Goal: Task Accomplishment & Management: Use online tool/utility

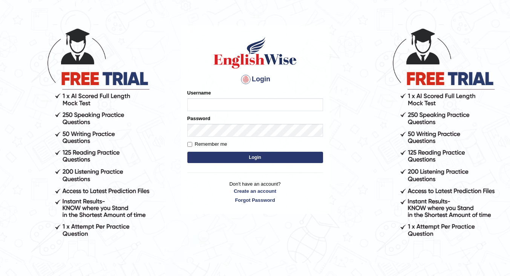
scroll to position [38, 0]
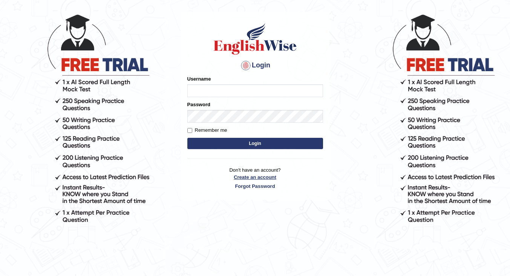
click at [267, 179] on link "Create an account" at bounding box center [255, 177] width 136 height 7
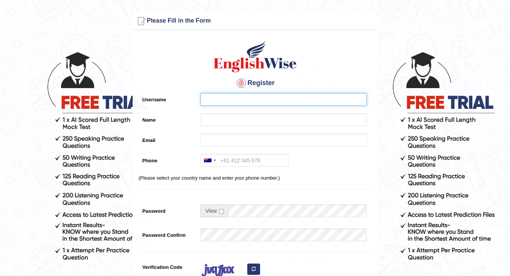
click at [253, 97] on input "Username" at bounding box center [284, 99] width 166 height 13
type input "w"
type input "Tiffany"
drag, startPoint x: 236, startPoint y: 95, endPoint x: 174, endPoint y: 111, distance: 64.4
click at [174, 110] on div "Register Username Tiffany Name Email Phone Australia +61 India (भारत) +91 New Z…" at bounding box center [255, 191] width 244 height 315
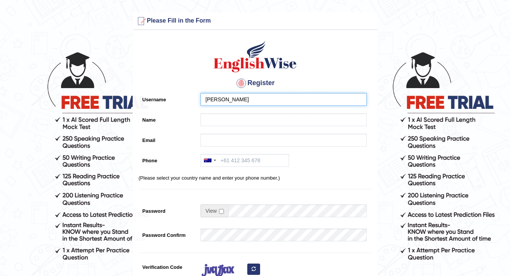
type input "Eung"
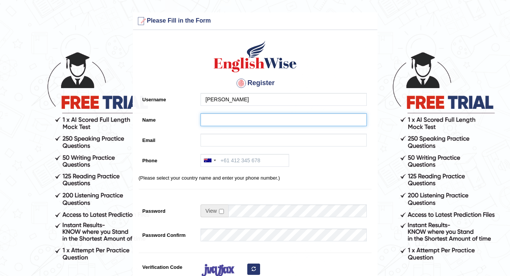
click at [224, 120] on input "Name" at bounding box center [284, 120] width 166 height 13
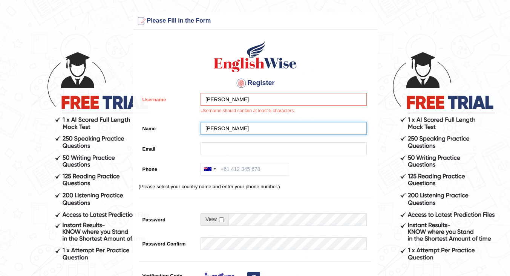
type input "[PERSON_NAME]"
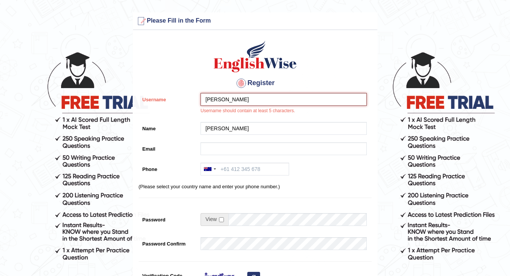
click at [234, 100] on input "Eung" at bounding box center [284, 99] width 166 height 13
type input "Eungpat"
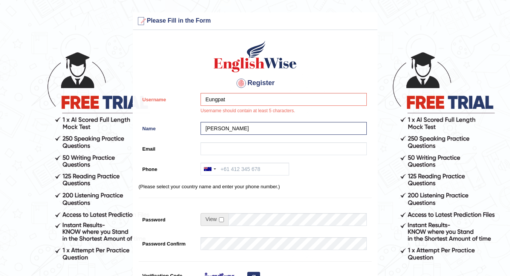
click at [243, 108] on div "Eungpat Username should contain at least 5 characters." at bounding box center [282, 105] width 170 height 25
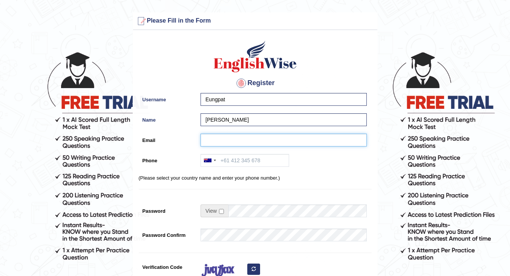
click at [226, 141] on input "Email" at bounding box center [284, 140] width 166 height 13
type input "vriyapan@gmail.com"
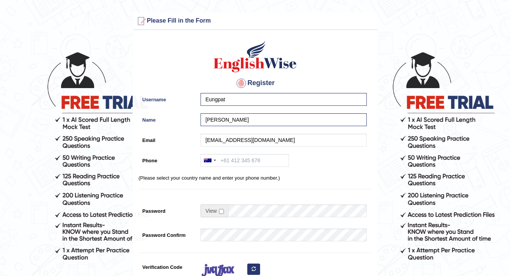
click at [350, 164] on div "Australia +61 India (भारत) +91 New Zealand +64 United States +1 Canada +1 Unite…" at bounding box center [282, 162] width 170 height 17
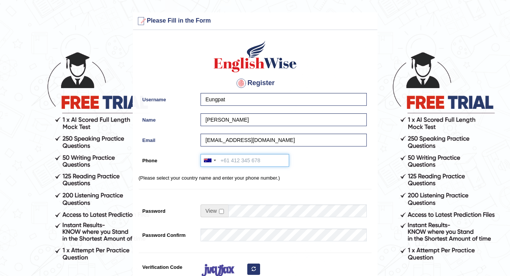
click at [248, 161] on input "Phone" at bounding box center [245, 160] width 89 height 13
type input "+61470649630"
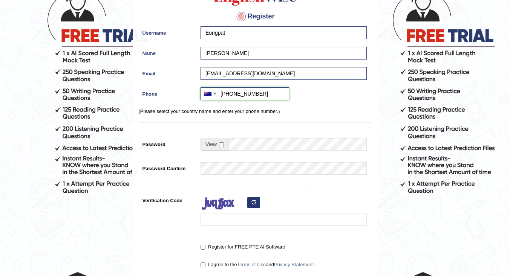
scroll to position [75, 0]
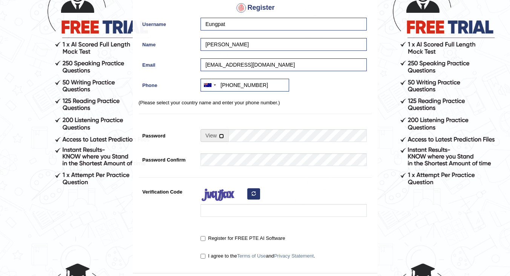
click at [221, 137] on input "checkbox" at bounding box center [221, 136] width 5 height 5
checkbox input "true"
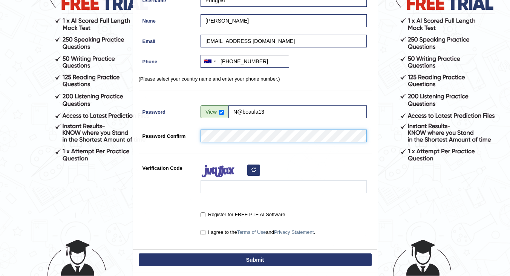
scroll to position [113, 0]
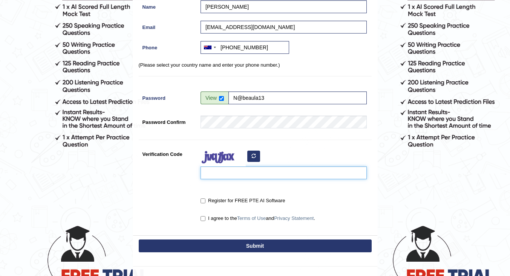
click at [221, 174] on input "Verification Code" at bounding box center [284, 173] width 166 height 13
type input "kajyip"
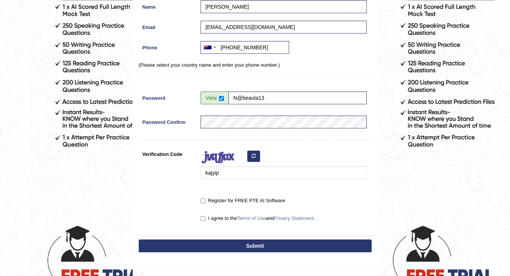
click at [209, 203] on label "Register for FREE PTE AI Software" at bounding box center [243, 201] width 84 height 8
click at [206, 203] on input "Register for FREE PTE AI Software" at bounding box center [203, 201] width 5 height 5
checkbox input "true"
click at [206, 220] on label "I agree to the Terms of Use and Privacy Statement ." at bounding box center [258, 219] width 115 height 8
click at [206, 220] on input "I agree to the Terms of Use and Privacy Statement ." at bounding box center [203, 219] width 5 height 5
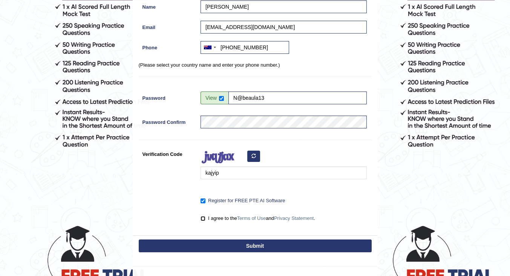
checkbox input "true"
click at [230, 244] on button "Submit" at bounding box center [255, 246] width 233 height 13
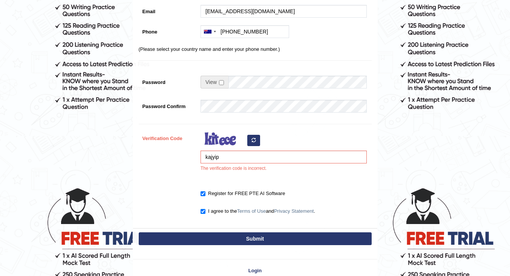
scroll to position [189, 0]
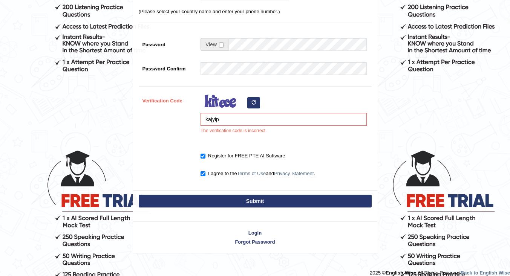
click at [253, 102] on icon "button" at bounding box center [254, 102] width 5 height 5
click at [233, 119] on input "kajyip" at bounding box center [284, 119] width 166 height 13
type input "k"
type input "pupihed"
click at [234, 198] on button "Submit" at bounding box center [255, 201] width 233 height 13
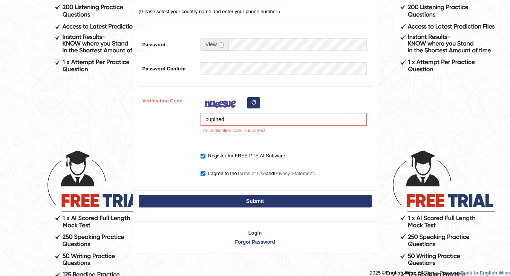
type input "+61470649630"
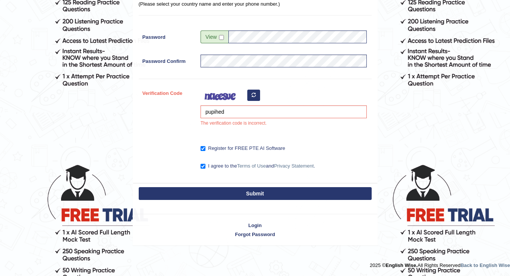
scroll to position [167, 0]
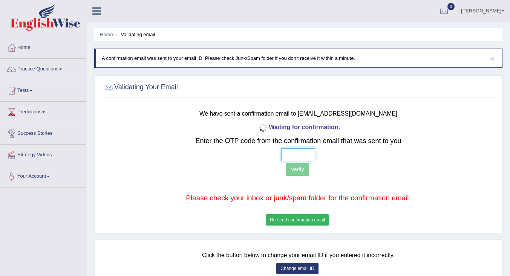
click at [303, 153] on input "text" at bounding box center [298, 155] width 34 height 13
type input "1 9 5 3"
click at [296, 167] on button "Verify" at bounding box center [297, 169] width 23 height 13
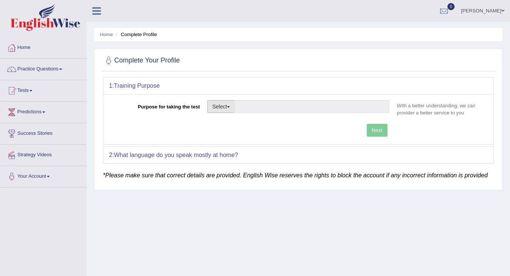
click at [220, 108] on button "Select" at bounding box center [221, 106] width 28 height 13
click at [224, 101] on button "Select" at bounding box center [221, 106] width 28 height 13
click at [243, 120] on link "Student Visa" at bounding box center [241, 123] width 67 height 10
type input "Student Visa"
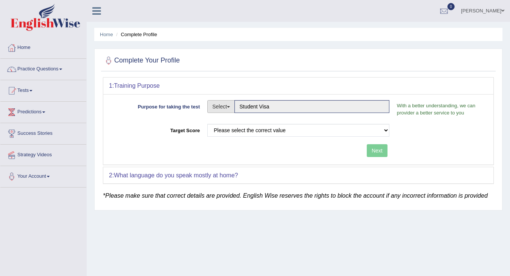
click at [218, 106] on button "Select" at bounding box center [221, 106] width 28 height 13
click at [304, 161] on div "Purpose for taking the test Select Student Visa Permanent Residency Nursing Oth…" at bounding box center [298, 129] width 390 height 71
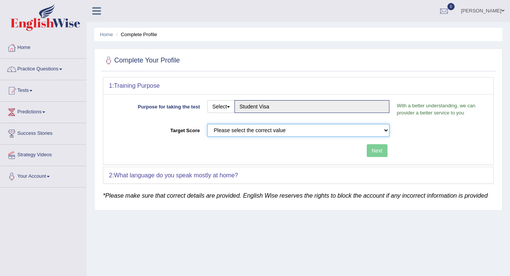
click at [316, 132] on select "Please select the correct value 50 (6 bands) 58 (6.5 bands) 65 (7 bands) 79 (8 …" at bounding box center [298, 130] width 182 height 13
select select "58"
click at [207, 124] on select "Please select the correct value 50 (6 bands) 58 (6.5 bands) 65 (7 bands) 79 (8 …" at bounding box center [298, 130] width 182 height 13
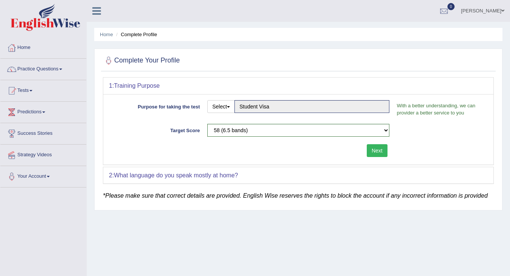
click at [374, 149] on button "Next" at bounding box center [377, 150] width 21 height 13
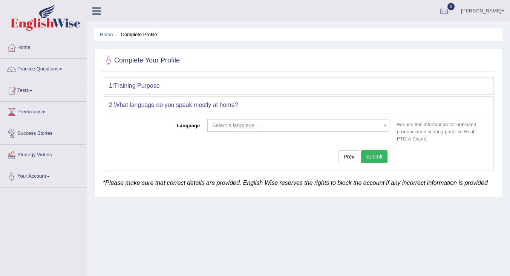
click at [241, 124] on span "Select a language ..." at bounding box center [236, 126] width 48 height 6
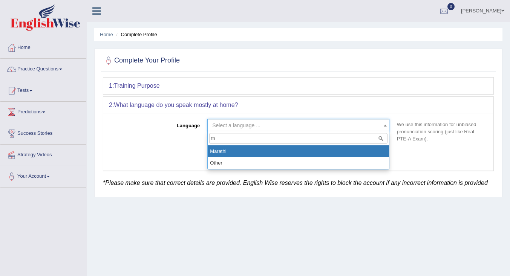
type input "t"
type input "T"
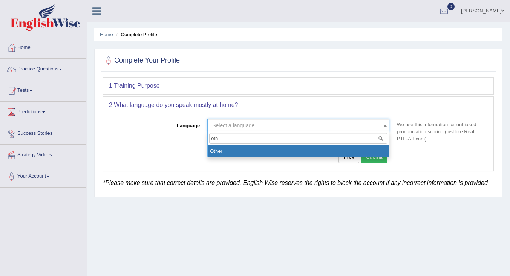
type input "oth"
select select "Other"
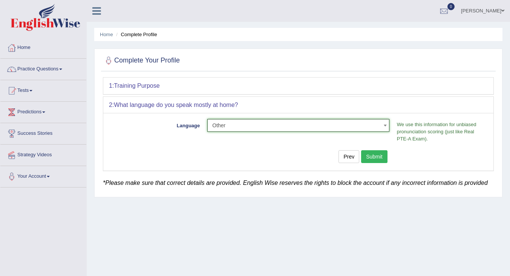
click at [379, 156] on button "Submit" at bounding box center [374, 157] width 26 height 13
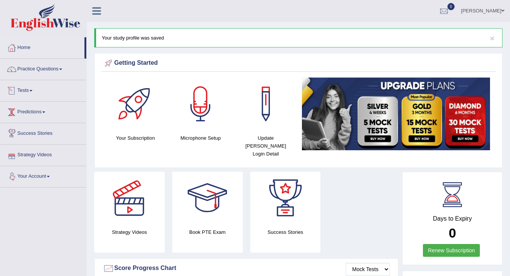
click at [28, 89] on link "Tests" at bounding box center [43, 89] width 86 height 19
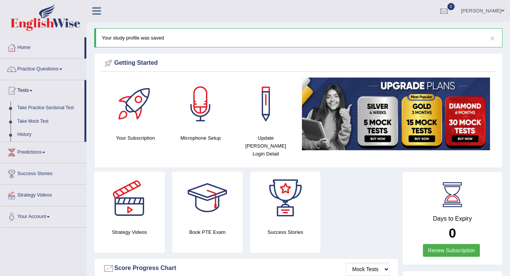
click at [36, 123] on link "Take Mock Test" at bounding box center [49, 122] width 71 height 14
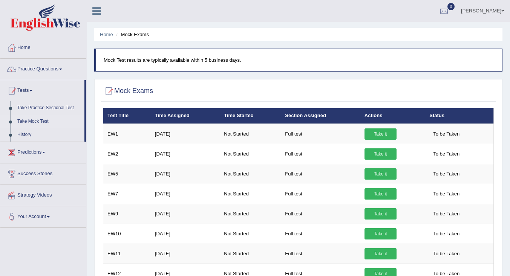
click at [373, 134] on link "Take it" at bounding box center [381, 134] width 32 height 11
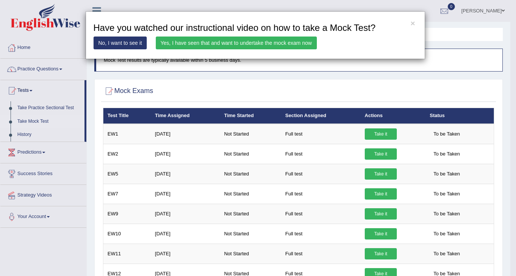
click at [232, 45] on link "Yes, I have seen that and want to undertake the mock exam now" at bounding box center [236, 43] width 161 height 13
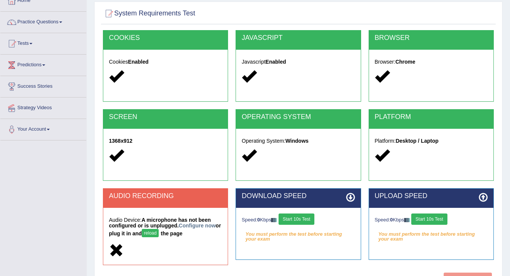
scroll to position [75, 0]
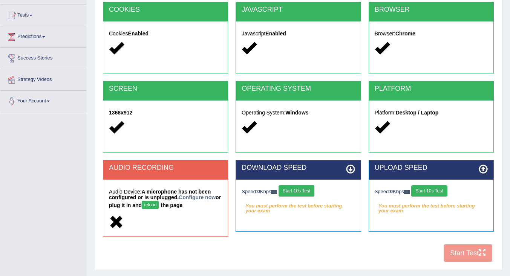
click at [306, 192] on button "Start 10s Test" at bounding box center [297, 191] width 36 height 11
click at [441, 190] on button "Start 10s Test" at bounding box center [430, 191] width 36 height 11
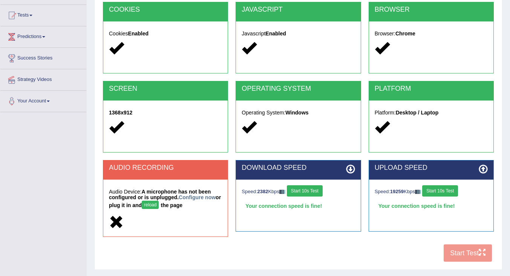
click at [301, 210] on div "Your connection speed is fine!" at bounding box center [298, 206] width 113 height 11
click at [445, 195] on button "Start 10s Test" at bounding box center [440, 191] width 36 height 11
click at [445, 192] on button "Start 10s Test" at bounding box center [440, 191] width 36 height 11
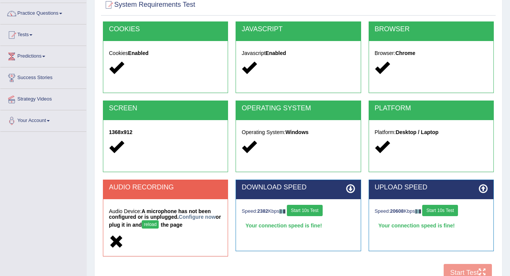
scroll to position [82, 0]
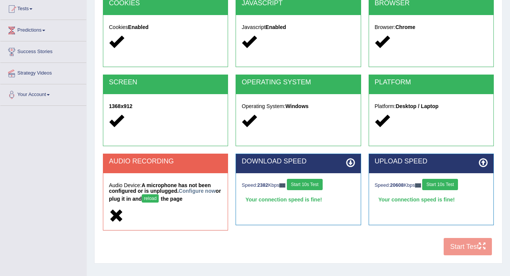
click at [159, 202] on button "reload" at bounding box center [150, 199] width 17 height 8
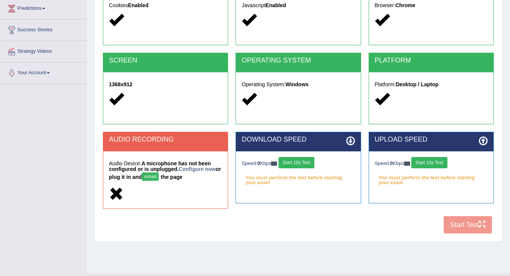
scroll to position [113, 0]
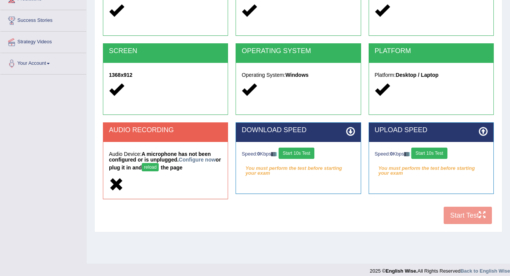
click at [301, 154] on button "Start 10s Test" at bounding box center [297, 153] width 36 height 11
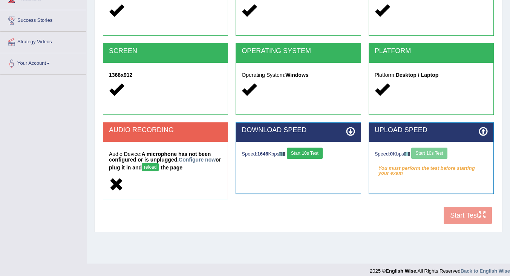
click at [306, 154] on button "Start 10s Test" at bounding box center [305, 153] width 36 height 11
click at [433, 157] on button "Start 10s Test" at bounding box center [430, 153] width 36 height 11
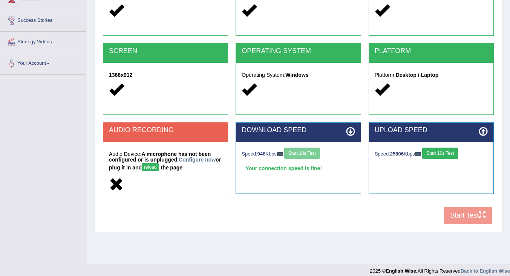
click at [447, 153] on button "Start 10s Test" at bounding box center [440, 153] width 36 height 11
click at [460, 218] on div "COOKIES Cookies Enabled JAVASCRIPT Javascript Enabled BROWSER Browser: Chrome S…" at bounding box center [298, 96] width 395 height 264
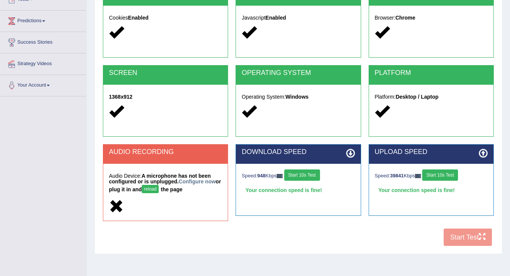
scroll to position [120, 0]
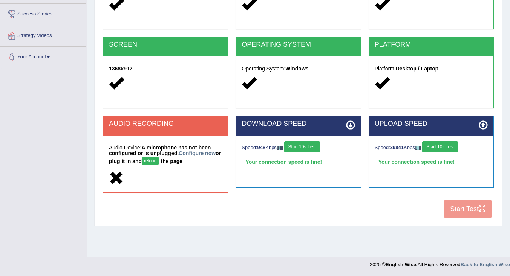
click at [195, 156] on link "Configure now" at bounding box center [197, 154] width 37 height 6
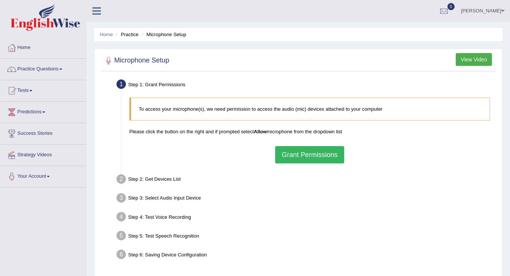
click at [325, 161] on button "Grant Permissions" at bounding box center [309, 154] width 69 height 17
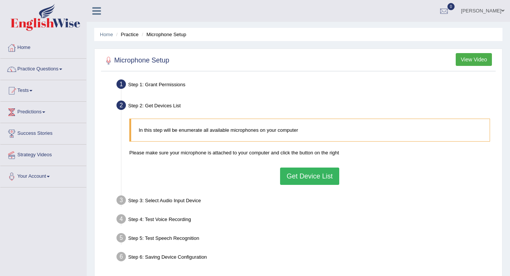
click at [314, 178] on button "Get Device List" at bounding box center [309, 176] width 59 height 17
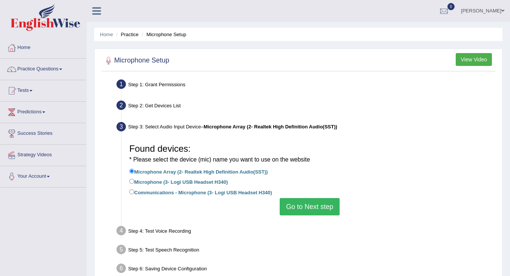
click at [310, 204] on button "Go to Next step" at bounding box center [310, 206] width 60 height 17
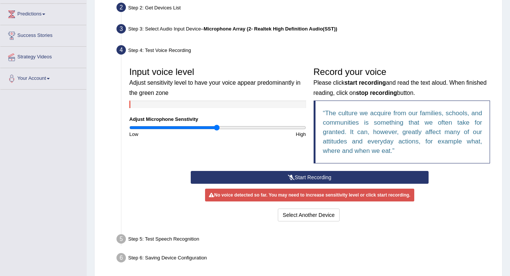
scroll to position [127, 0]
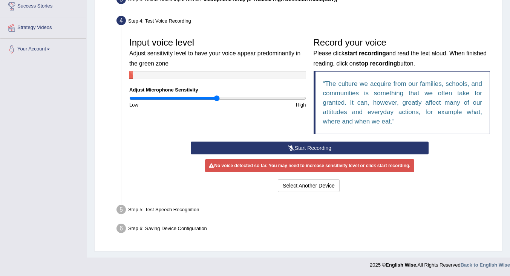
click at [261, 149] on button "Start Recording" at bounding box center [310, 148] width 238 height 13
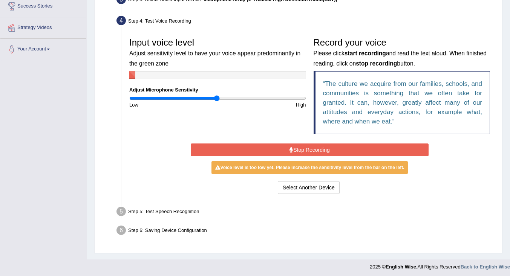
click at [261, 149] on button "Stop Recording" at bounding box center [310, 150] width 238 height 13
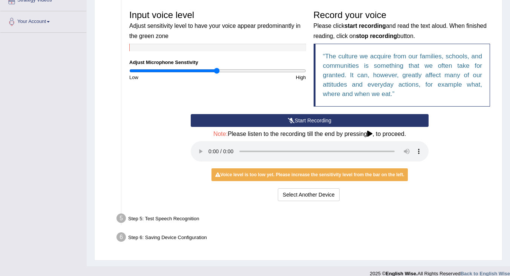
scroll to position [164, 0]
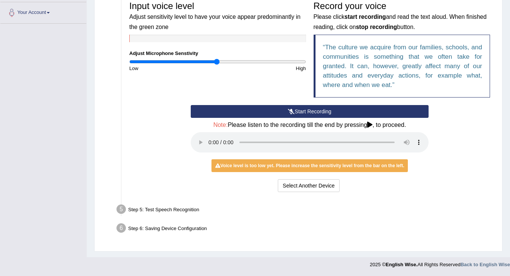
click at [260, 213] on div "Step 5: Test Speech Recognition" at bounding box center [306, 211] width 386 height 17
click at [177, 204] on div "Step 5: Test Speech Recognition" at bounding box center [306, 211] width 386 height 17
click at [170, 212] on div "Step 5: Test Speech Recognition" at bounding box center [306, 211] width 386 height 17
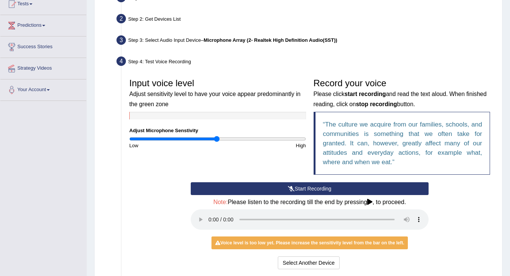
scroll to position [0, 0]
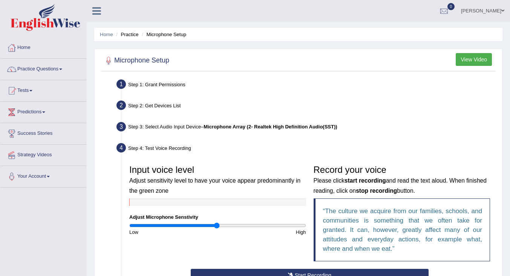
click at [473, 62] on button "View Video" at bounding box center [474, 59] width 36 height 13
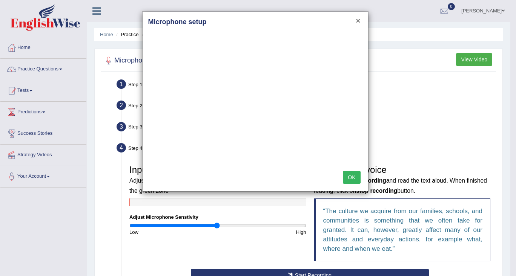
click at [358, 20] on button "×" at bounding box center [358, 21] width 5 height 8
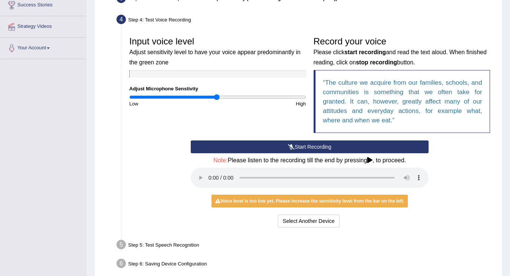
scroll to position [164, 0]
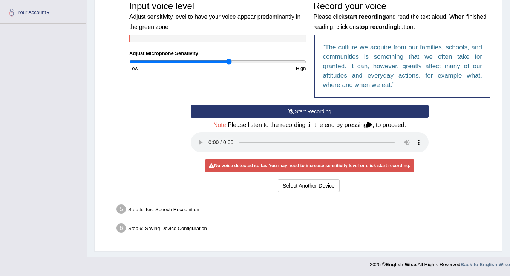
drag, startPoint x: 217, startPoint y: 59, endPoint x: 229, endPoint y: 61, distance: 12.7
click at [229, 61] on input "range" at bounding box center [217, 62] width 177 height 6
click at [259, 111] on button "Start Recording" at bounding box center [310, 111] width 238 height 13
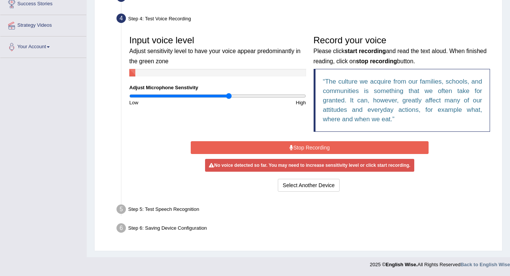
scroll to position [129, 0]
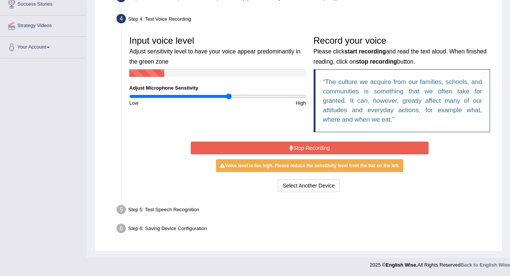
click at [255, 146] on button "Stop Recording" at bounding box center [310, 148] width 238 height 13
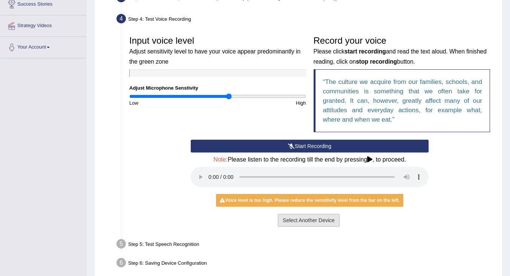
click at [291, 218] on button "Select Another Device" at bounding box center [309, 220] width 62 height 13
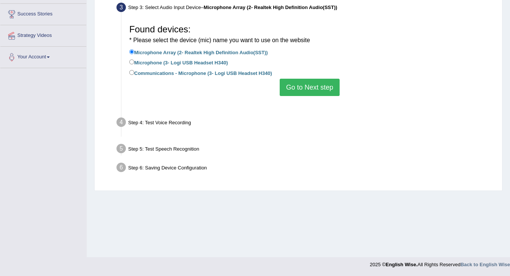
scroll to position [120, 0]
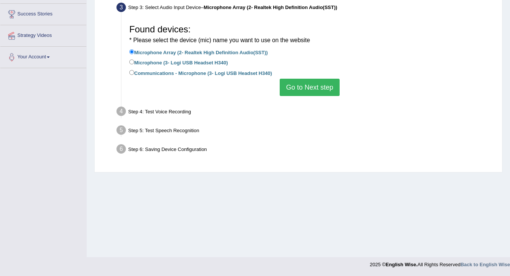
click at [307, 89] on button "Go to Next step" at bounding box center [310, 87] width 60 height 17
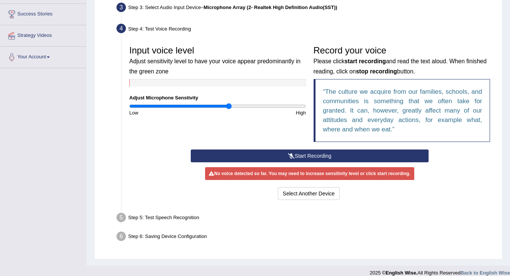
click at [224, 154] on button "Start Recording" at bounding box center [310, 156] width 238 height 13
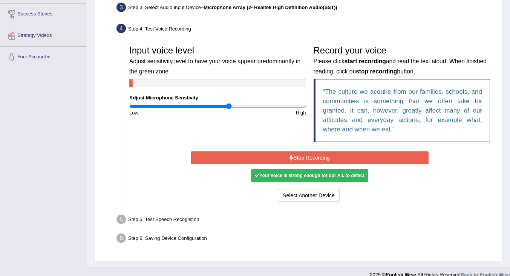
click at [224, 154] on button "Stop Recording" at bounding box center [310, 158] width 238 height 13
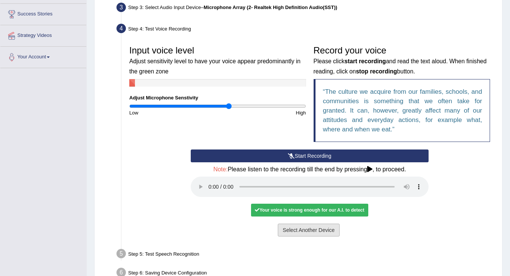
click at [315, 233] on button "Select Another Device" at bounding box center [309, 230] width 62 height 13
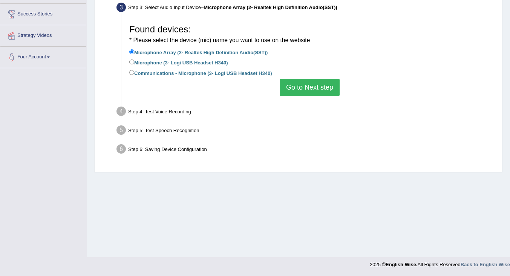
click at [304, 90] on button "Go to Next step" at bounding box center [310, 87] width 60 height 17
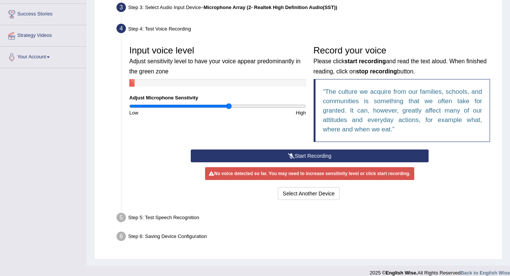
click at [295, 158] on button "Start Recording" at bounding box center [310, 156] width 238 height 13
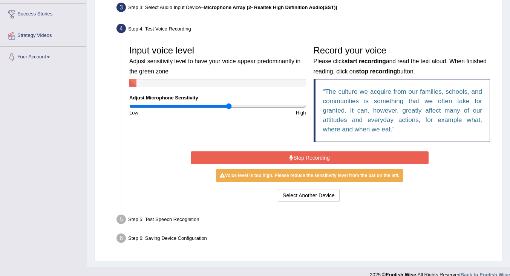
click at [295, 158] on button "Stop Recording" at bounding box center [310, 158] width 238 height 13
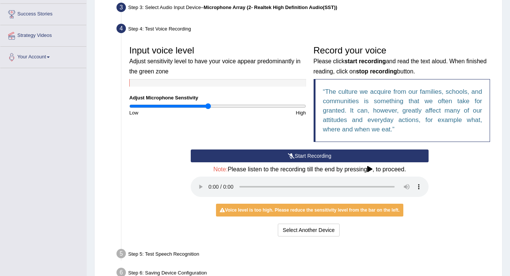
click at [209, 105] on input "range" at bounding box center [217, 106] width 177 height 6
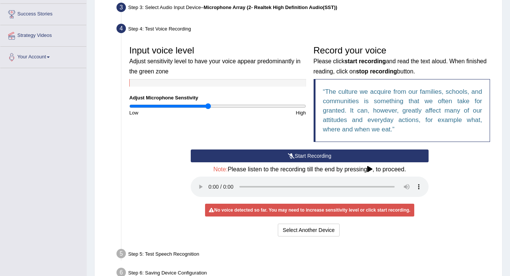
click at [291, 157] on icon at bounding box center [291, 156] width 7 height 5
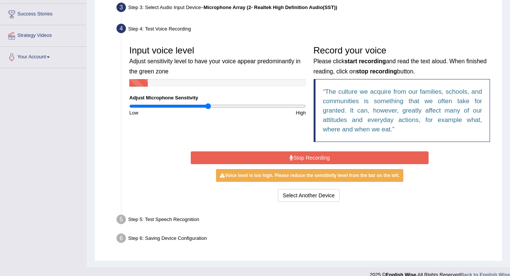
click at [291, 157] on icon at bounding box center [292, 157] width 4 height 5
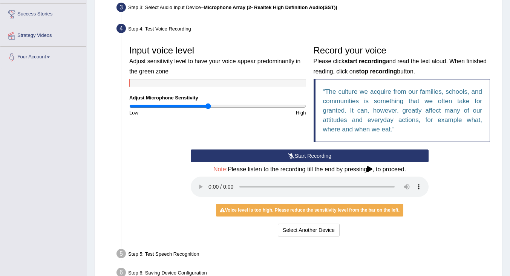
click at [321, 158] on button "Start Recording" at bounding box center [310, 156] width 238 height 13
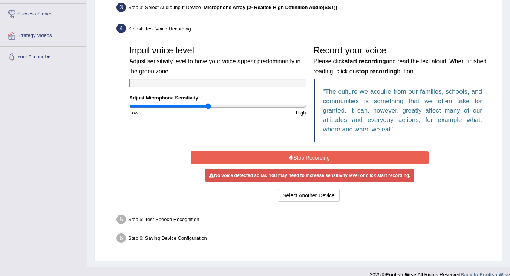
click at [334, 154] on button "Stop Recording" at bounding box center [310, 158] width 238 height 13
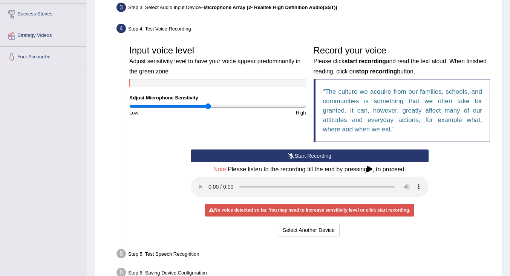
click at [334, 154] on button "Start Recording" at bounding box center [310, 156] width 238 height 13
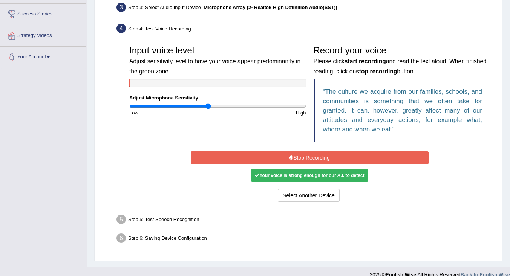
click at [309, 158] on button "Stop Recording" at bounding box center [310, 158] width 238 height 13
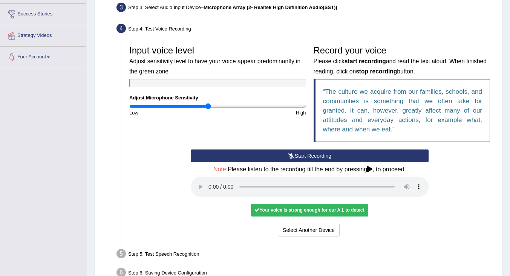
scroll to position [164, 0]
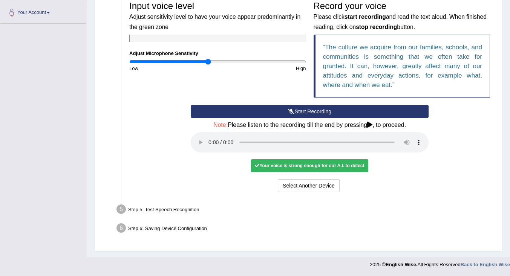
click at [164, 209] on div "Step 5: Test Speech Recognition" at bounding box center [306, 211] width 386 height 17
click at [163, 209] on div "Step 5: Test Speech Recognition" at bounding box center [306, 211] width 386 height 17
click at [147, 35] on div at bounding box center [217, 39] width 177 height 8
drag, startPoint x: 162, startPoint y: 40, endPoint x: 204, endPoint y: 46, distance: 42.7
click at [163, 40] on div at bounding box center [217, 39] width 177 height 8
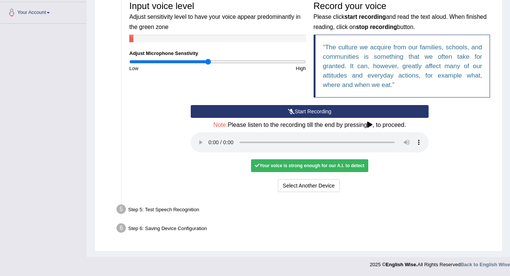
click at [204, 46] on div "Input voice level Adjust sensitivity level to have your voice appear predominan…" at bounding box center [218, 34] width 184 height 75
click at [212, 41] on div at bounding box center [217, 39] width 177 height 8
drag, startPoint x: 231, startPoint y: 40, endPoint x: 258, endPoint y: 41, distance: 27.6
click at [231, 39] on div at bounding box center [217, 39] width 177 height 8
drag, startPoint x: 258, startPoint y: 41, endPoint x: 291, endPoint y: 48, distance: 33.3
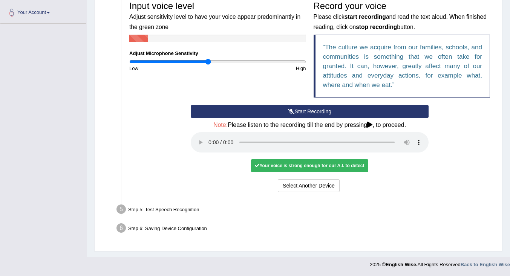
click at [261, 41] on div at bounding box center [217, 39] width 177 height 8
click at [244, 63] on input "range" at bounding box center [217, 62] width 177 height 6
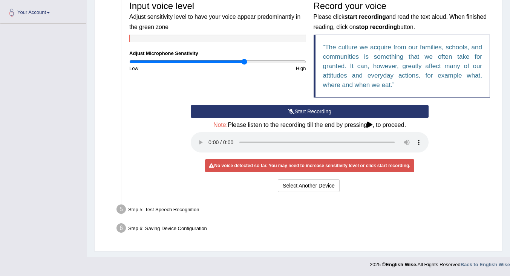
click at [204, 58] on div "Input voice level Adjust sensitivity level to have your voice appear predominan…" at bounding box center [218, 34] width 184 height 75
type input "0.7"
click at [192, 63] on input "range" at bounding box center [217, 62] width 177 height 6
click at [294, 188] on button "Select Another Device" at bounding box center [309, 186] width 62 height 13
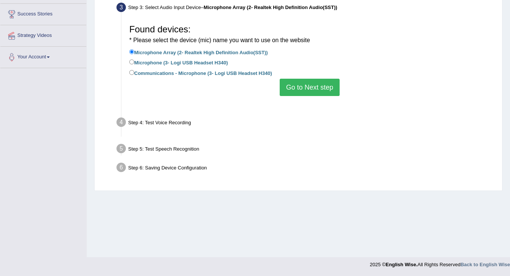
scroll to position [120, 0]
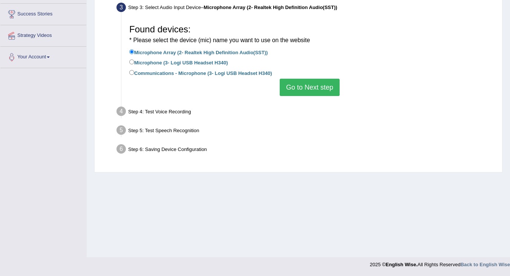
click at [318, 86] on button "Go to Next step" at bounding box center [310, 87] width 60 height 17
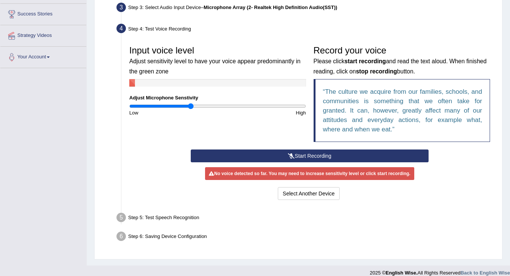
click at [160, 218] on div "Step 5: Test Speech Recognition" at bounding box center [306, 219] width 386 height 17
click at [260, 159] on button "Start Recording" at bounding box center [310, 156] width 238 height 13
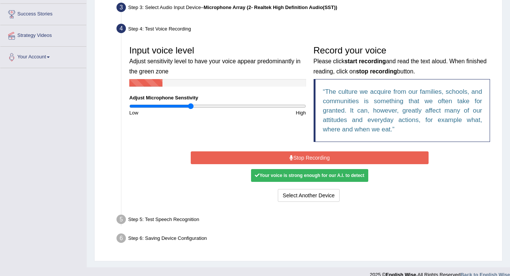
click at [263, 157] on button "Stop Recording" at bounding box center [310, 158] width 238 height 13
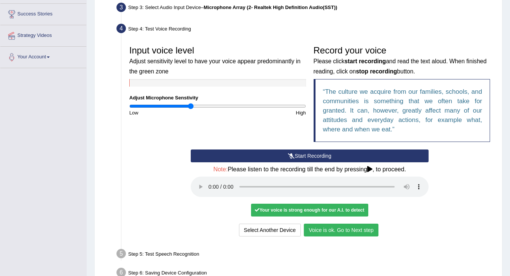
click at [324, 230] on button "Voice is ok. Go to Next step" at bounding box center [341, 230] width 75 height 13
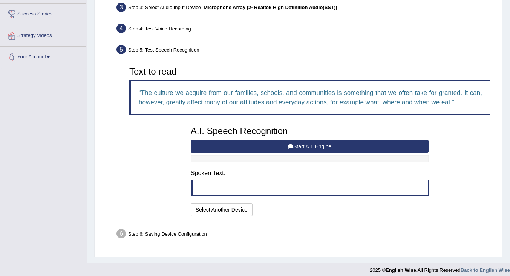
click at [256, 146] on button "Start A.I. Engine" at bounding box center [310, 146] width 238 height 13
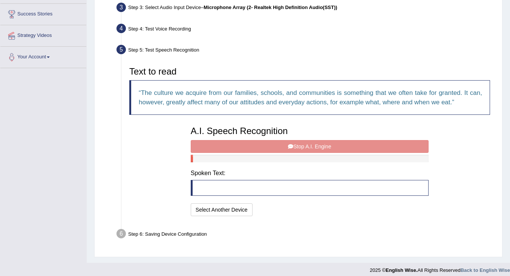
click at [256, 146] on div "A.I. Speech Recognition Start A.I. Engine Stop A.I. Engine Note: Please listen …" at bounding box center [310, 171] width 246 height 96
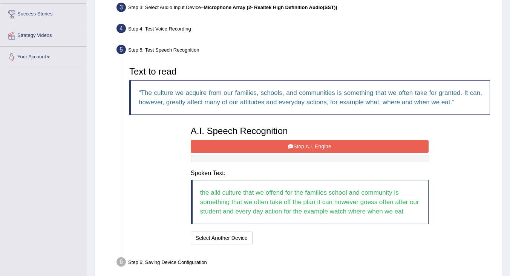
click at [347, 147] on button "Stop A.I. Engine" at bounding box center [310, 146] width 238 height 13
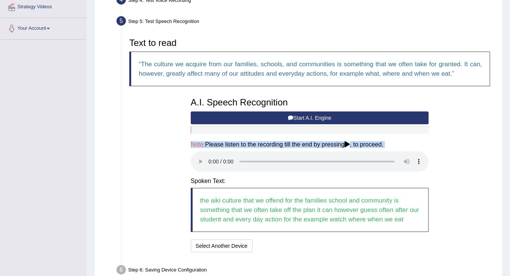
scroll to position [157, 0]
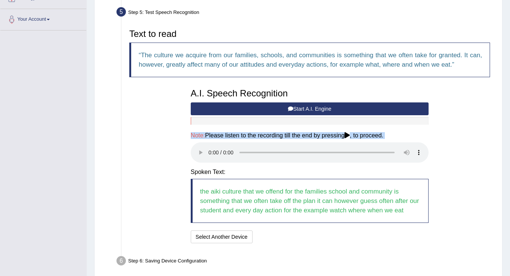
click at [437, 127] on div "Text to read The culture we acquire from our families, schools, and communities…" at bounding box center [310, 135] width 369 height 220
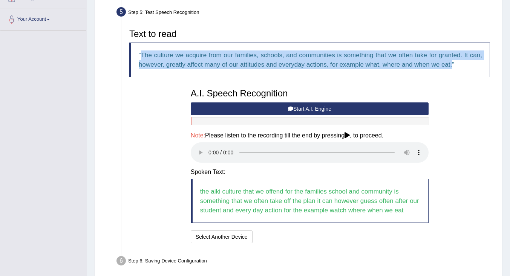
drag, startPoint x: 141, startPoint y: 55, endPoint x: 471, endPoint y: 68, distance: 329.9
click at [471, 68] on blockquote "The culture we acquire from our families, schools, and communities is something…" at bounding box center [309, 60] width 361 height 35
copy q "The culture we acquire from our families, schools, and communities is something…"
click at [476, 102] on div "Text to read The culture we acquire from our families, schools, and communities…" at bounding box center [310, 135] width 369 height 220
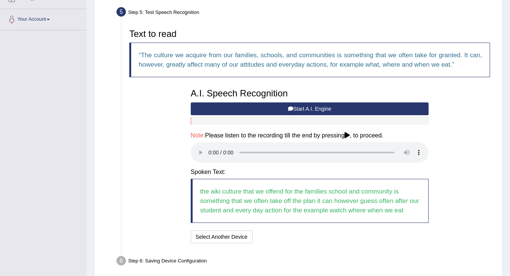
click at [252, 109] on button "Start A.I. Engine" at bounding box center [310, 109] width 238 height 13
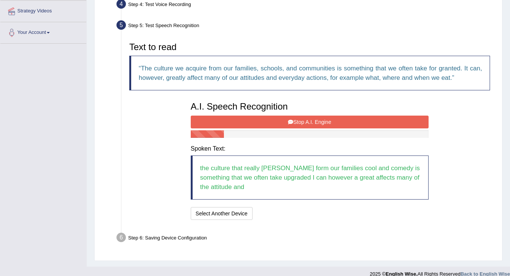
scroll to position [154, 0]
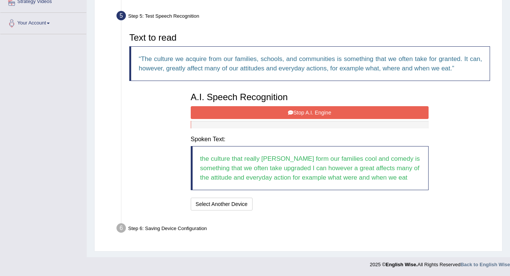
click at [242, 114] on button "Stop A.I. Engine" at bounding box center [310, 112] width 238 height 13
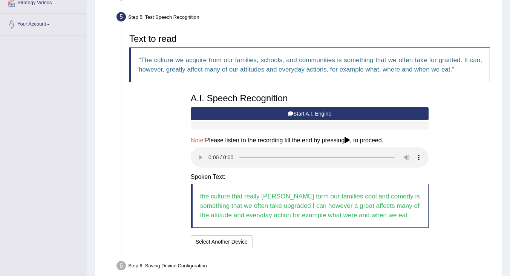
scroll to position [152, 0]
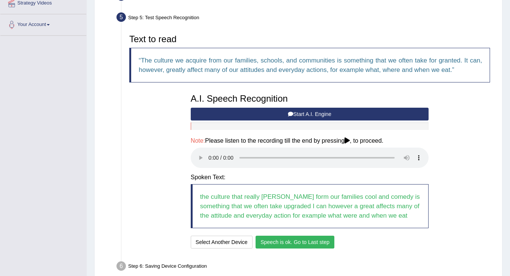
click at [291, 242] on button "Speech is ok. Go to Last step" at bounding box center [295, 242] width 79 height 13
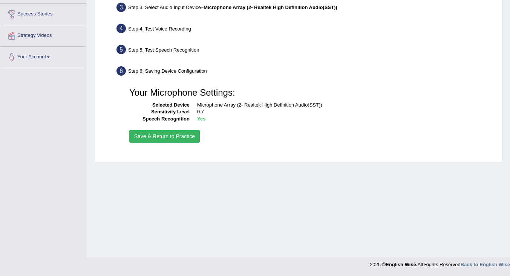
click at [177, 138] on button "Save & Return to Practice" at bounding box center [164, 136] width 71 height 13
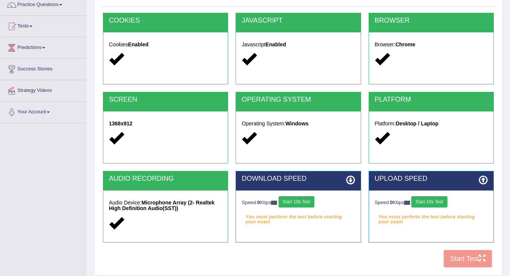
scroll to position [113, 0]
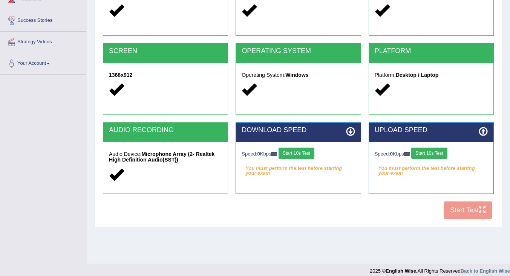
click at [467, 211] on div "COOKIES Cookies Enabled JAVASCRIPT Javascript Enabled BROWSER Browser: Chrome S…" at bounding box center [298, 93] width 395 height 259
click at [309, 151] on button "Start 10s Test" at bounding box center [297, 153] width 36 height 11
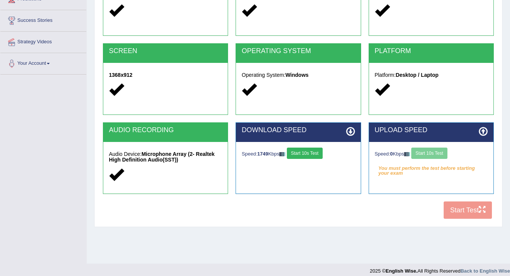
click at [309, 151] on button "Start 10s Test" at bounding box center [305, 153] width 36 height 11
click at [439, 152] on button "Start 10s Test" at bounding box center [430, 153] width 36 height 11
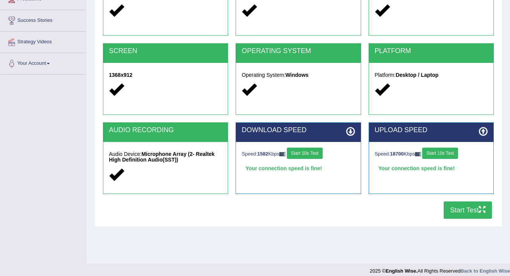
click at [439, 152] on button "Start 10s Test" at bounding box center [440, 153] width 36 height 11
click at [465, 212] on button "Start Test" at bounding box center [468, 210] width 48 height 17
